Goal: Task Accomplishment & Management: Use online tool/utility

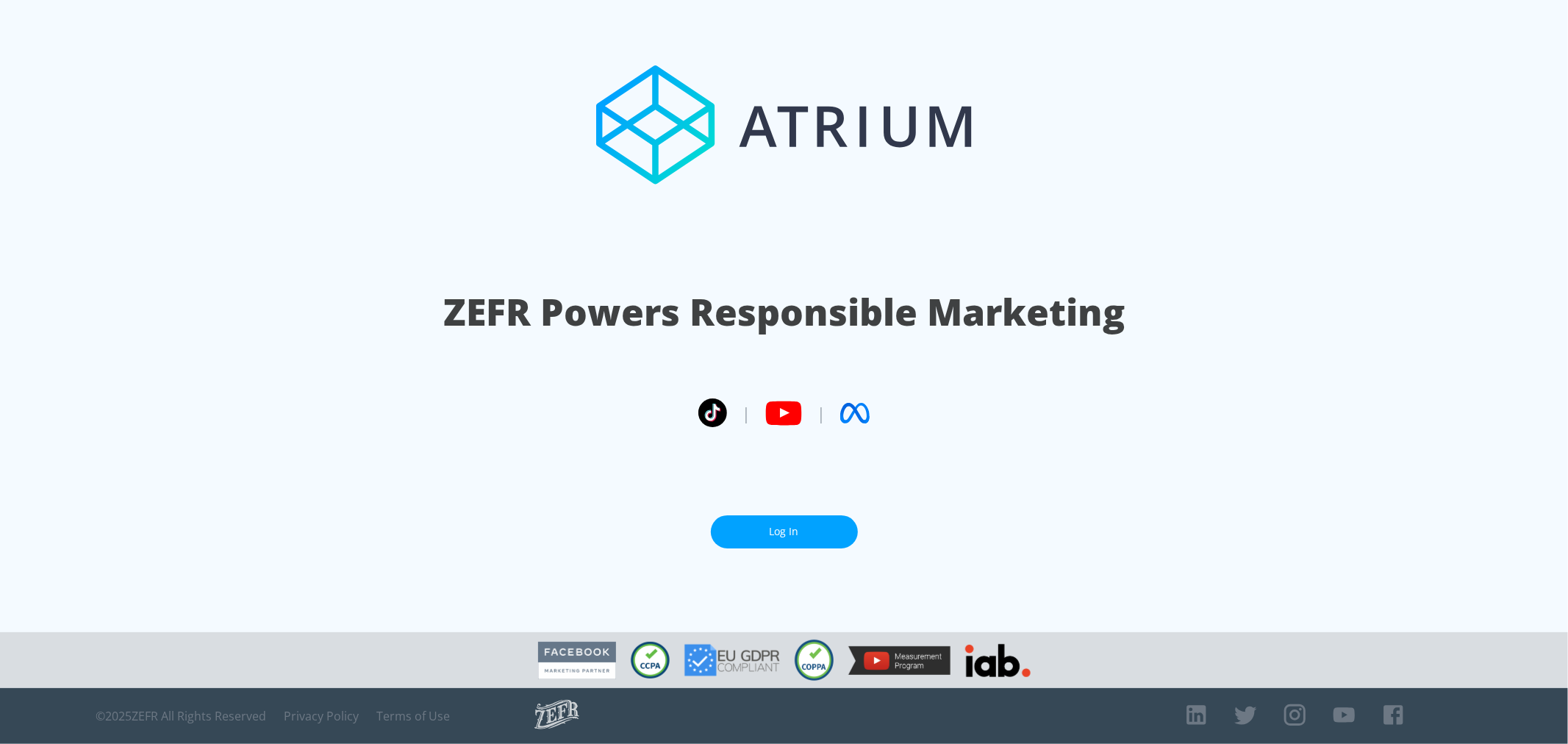
click at [775, 525] on link "Log In" at bounding box center [784, 532] width 147 height 33
click at [824, 518] on link "Log In" at bounding box center [784, 532] width 147 height 33
